Goal: Transaction & Acquisition: Obtain resource

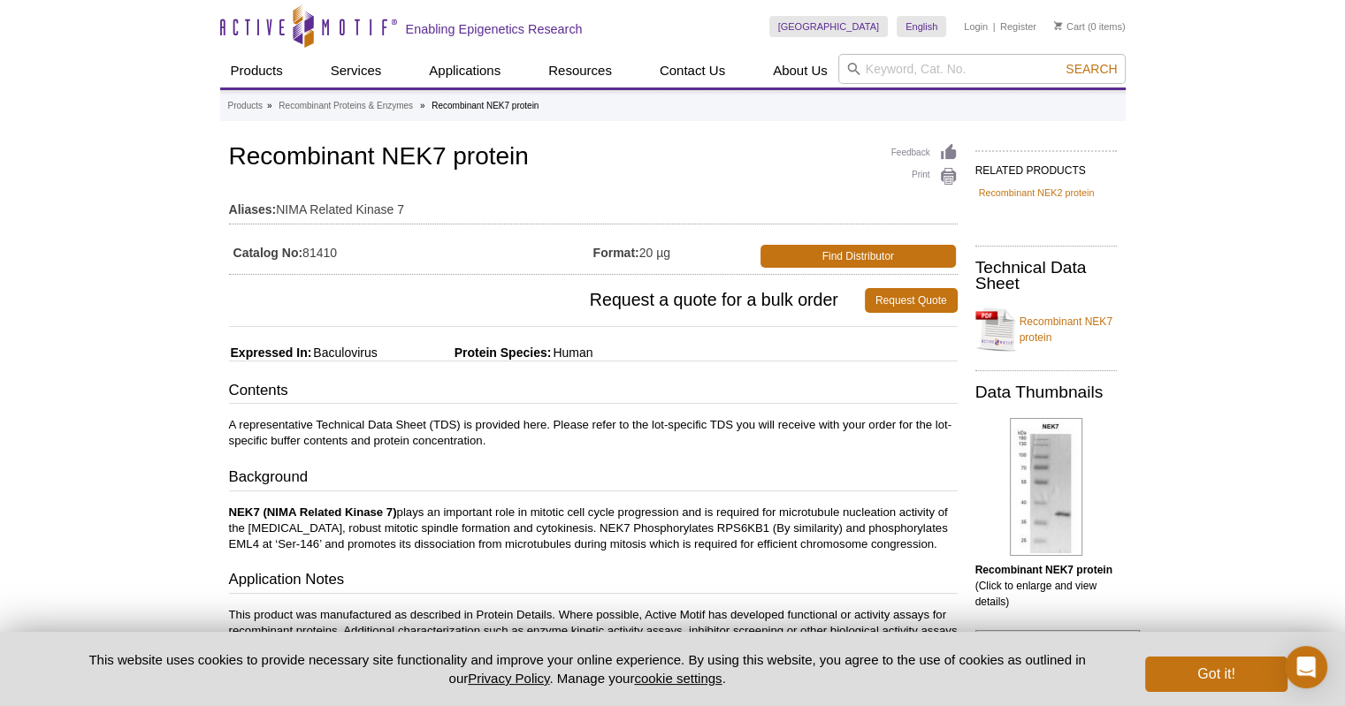
click at [714, 519] on p "NEK7 (NIMA Related Kinase 7) plays an important role in mitotic cell cycle prog…" at bounding box center [593, 529] width 728 height 48
click at [800, 384] on h3 "Contents" at bounding box center [593, 392] width 728 height 25
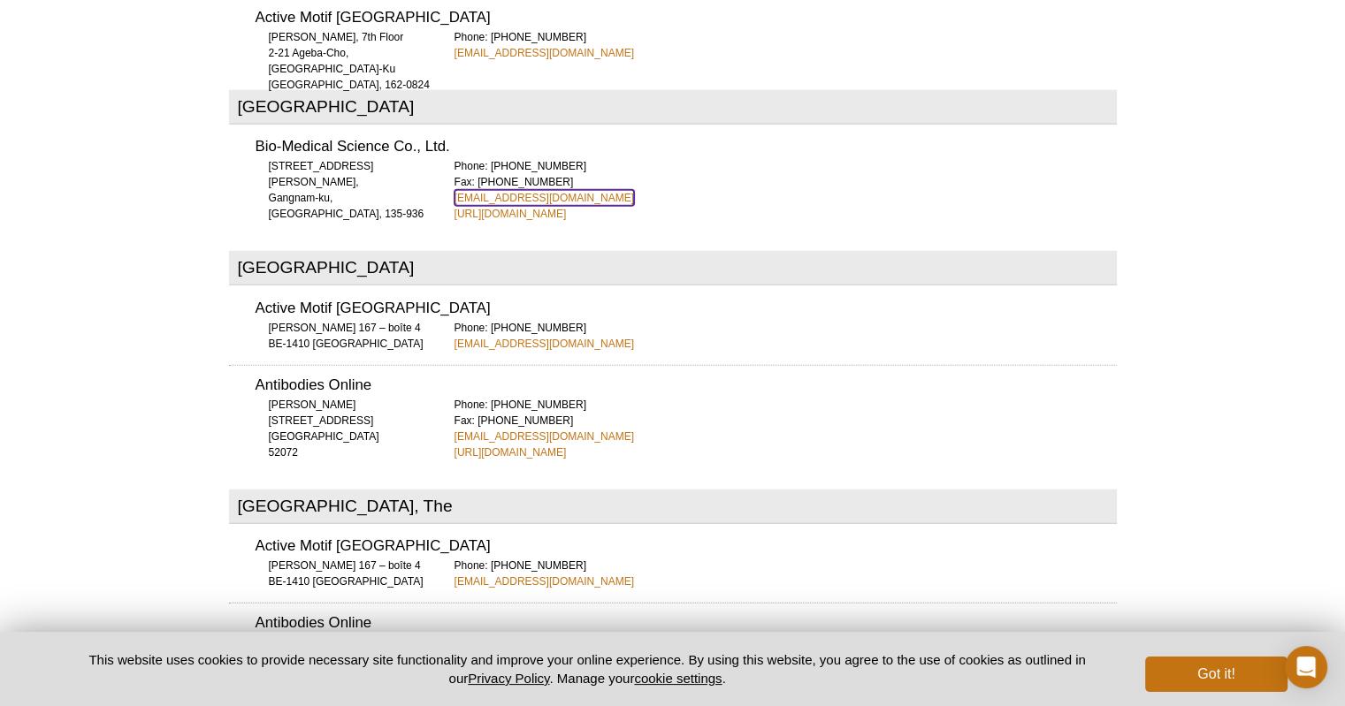
click at [483, 190] on link "info@bms.kr" at bounding box center [543, 198] width 179 height 16
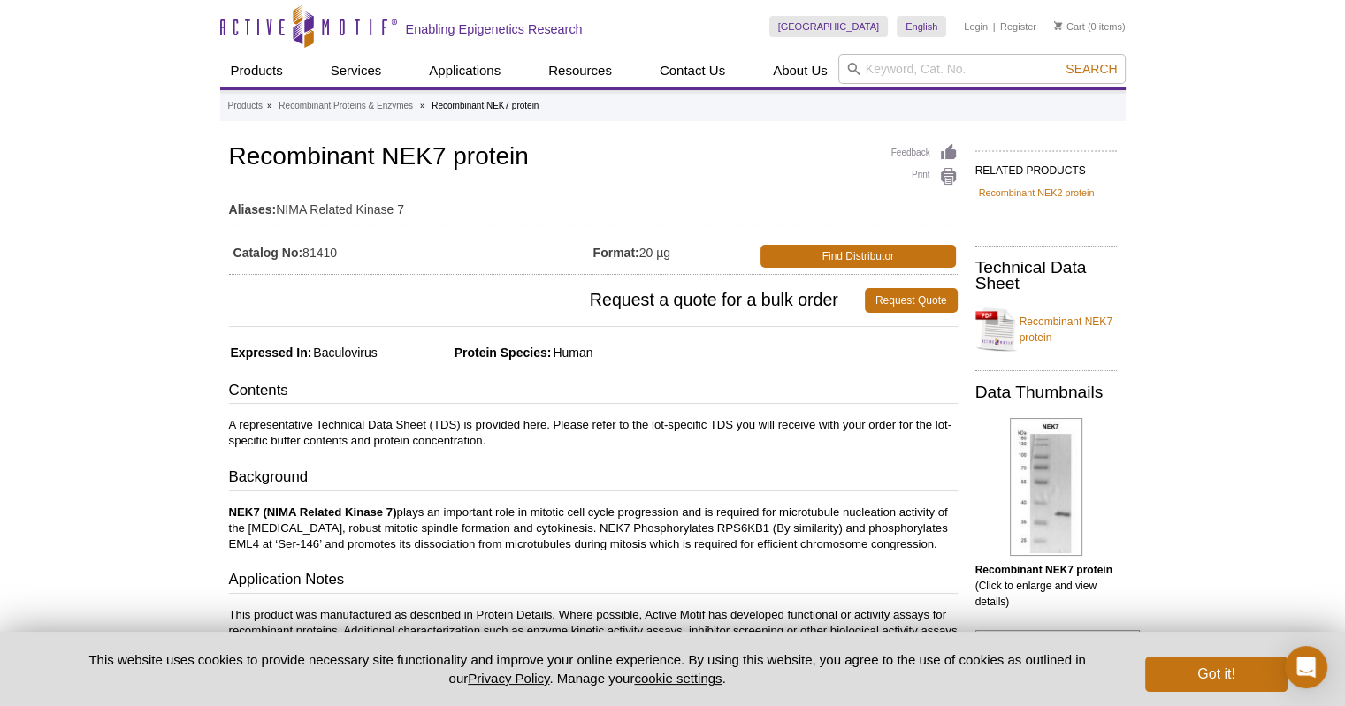
click at [438, 483] on h3 "Background" at bounding box center [593, 479] width 728 height 25
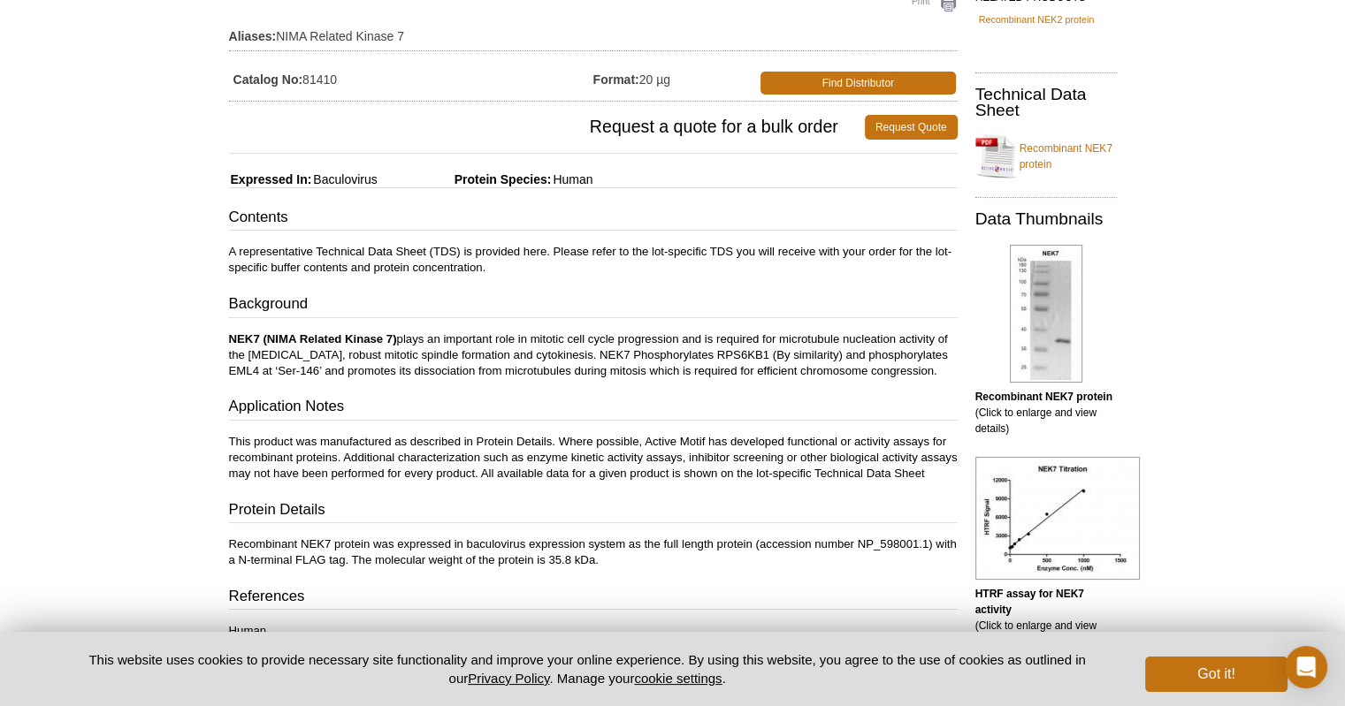
scroll to position [354, 0]
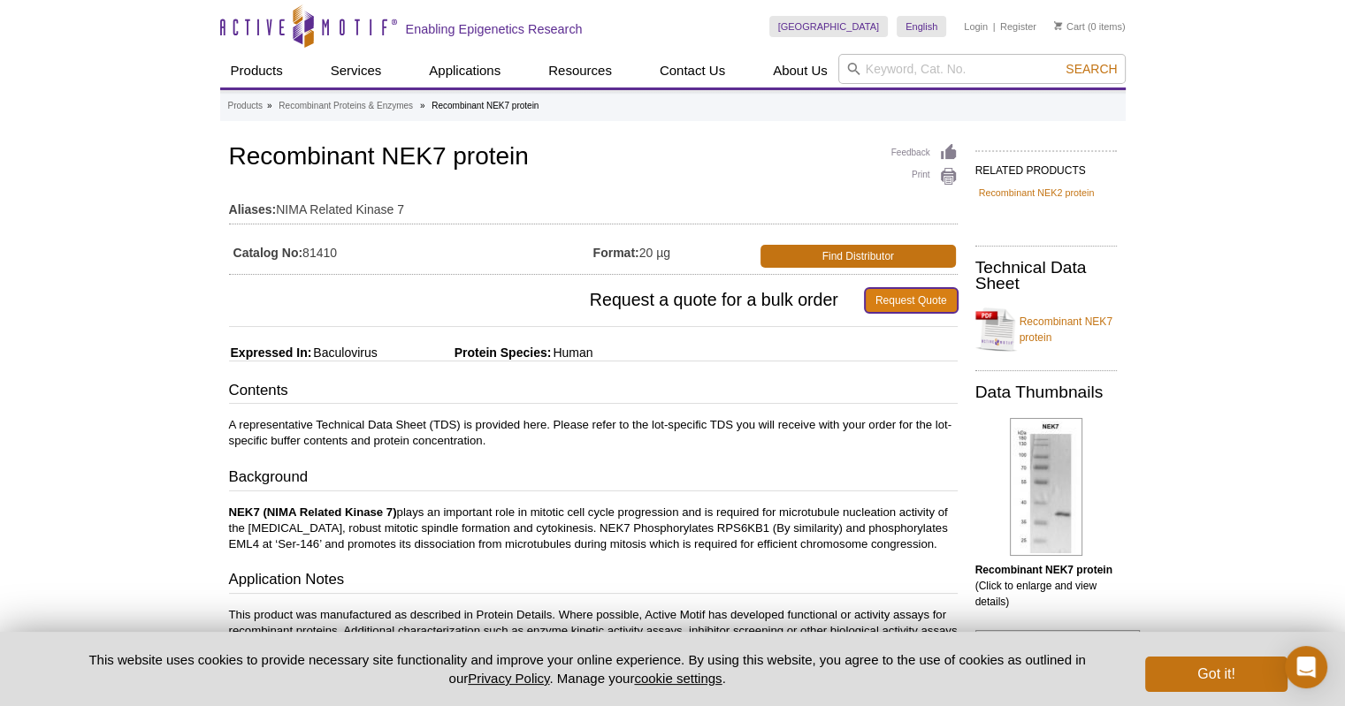
click at [937, 303] on link "Request Quote" at bounding box center [911, 300] width 93 height 25
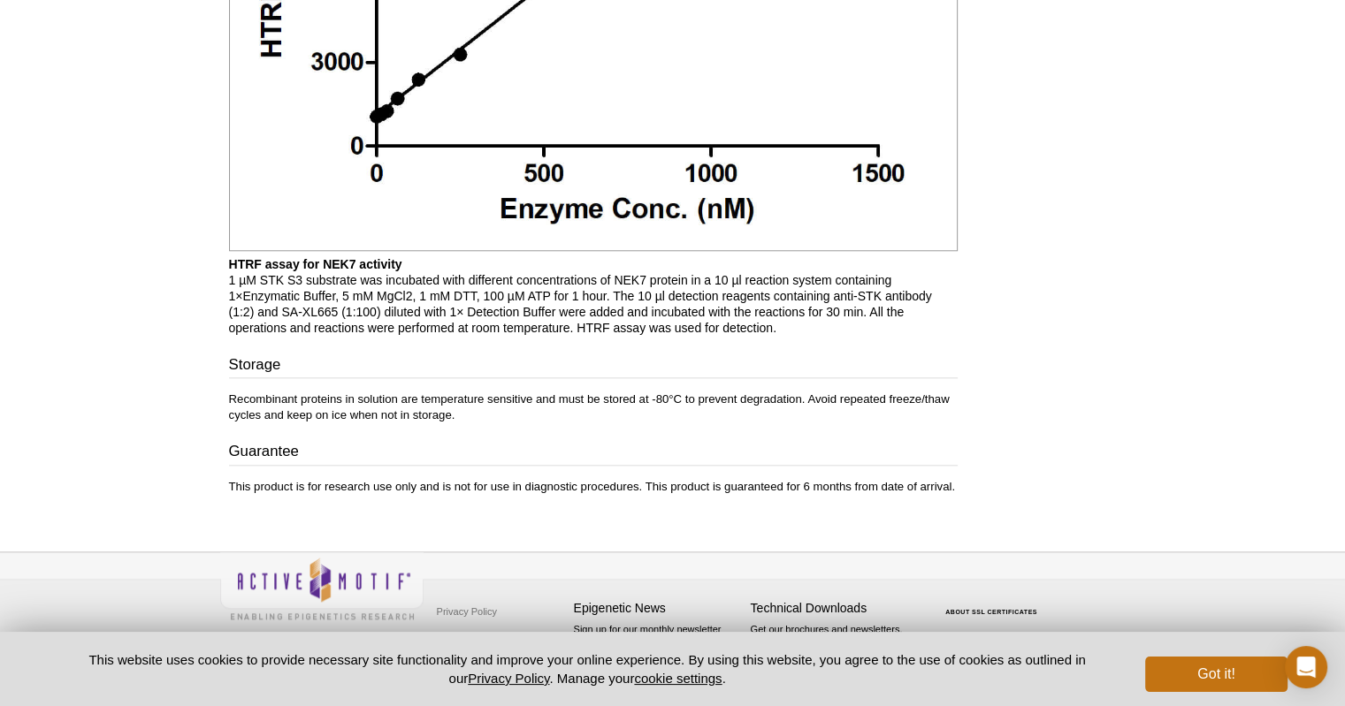
scroll to position [1768, 0]
